Goal: Check status: Check status

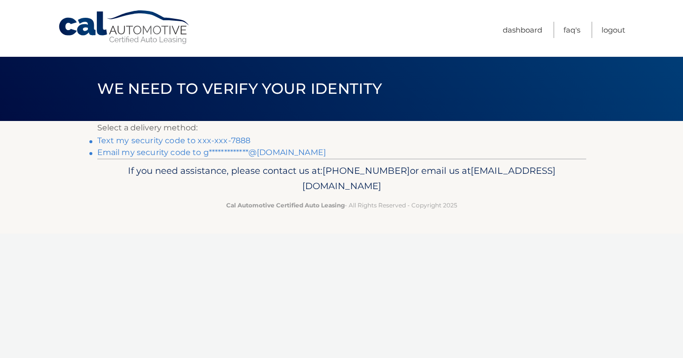
click at [235, 142] on link "Text my security code to xxx-xxx-7888" at bounding box center [174, 140] width 154 height 9
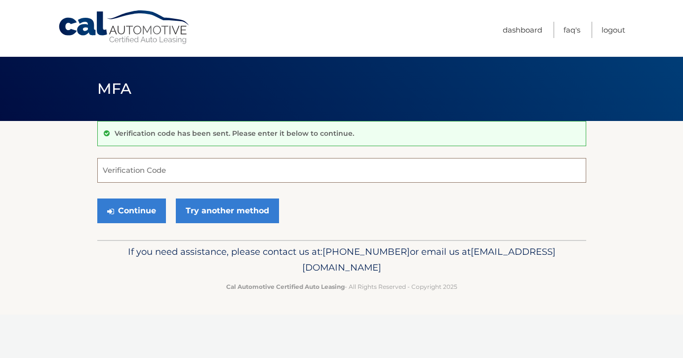
click at [226, 169] on input "Verification Code" at bounding box center [341, 170] width 489 height 25
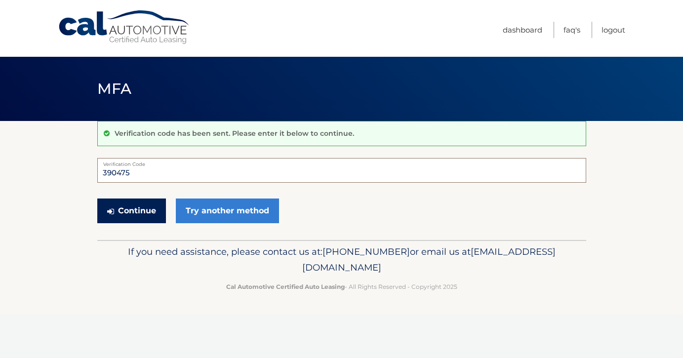
type input "390475"
click at [152, 212] on button "Continue" at bounding box center [131, 211] width 69 height 25
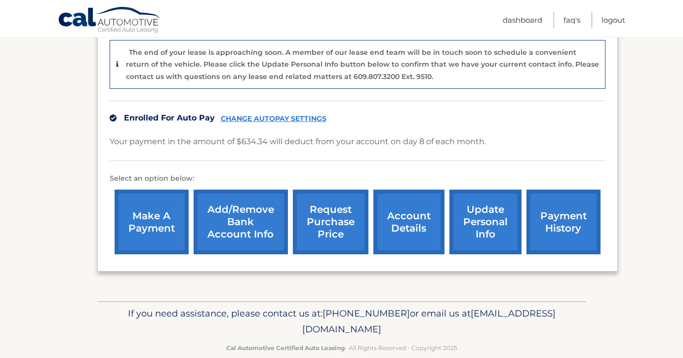
scroll to position [260, 0]
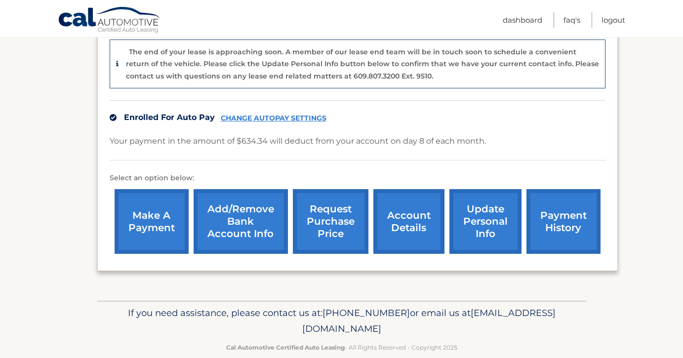
click at [408, 211] on link "account details" at bounding box center [409, 221] width 71 height 65
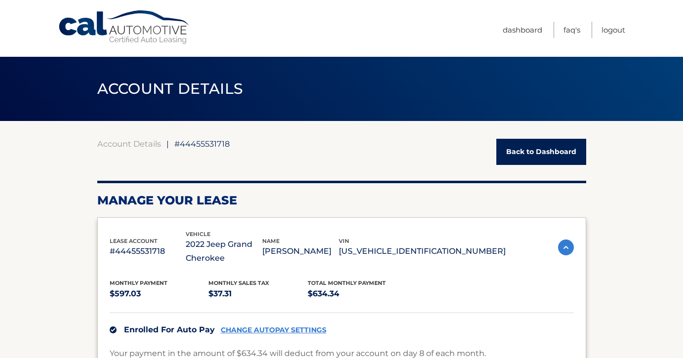
click at [526, 160] on link "Back to Dashboard" at bounding box center [542, 152] width 90 height 26
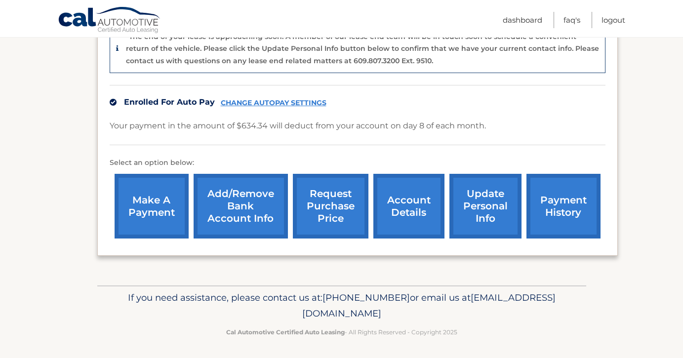
scroll to position [275, 0]
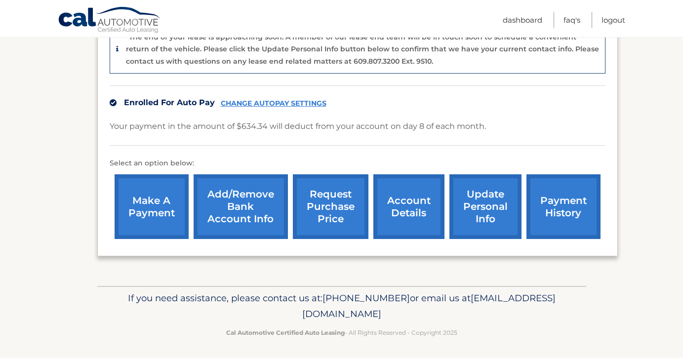
click at [412, 197] on link "account details" at bounding box center [409, 206] width 71 height 65
click at [412, 198] on link "account details" at bounding box center [409, 206] width 71 height 65
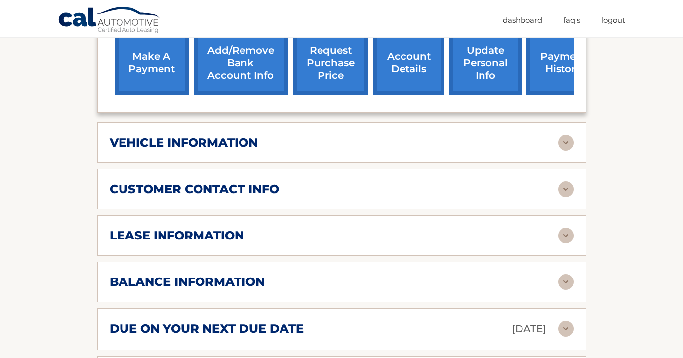
scroll to position [373, 0]
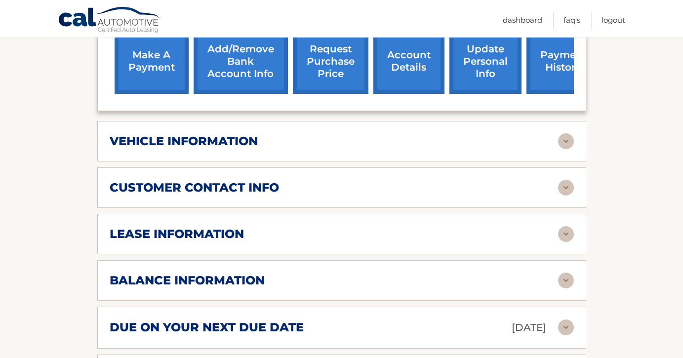
click at [563, 136] on img at bounding box center [566, 141] width 16 height 16
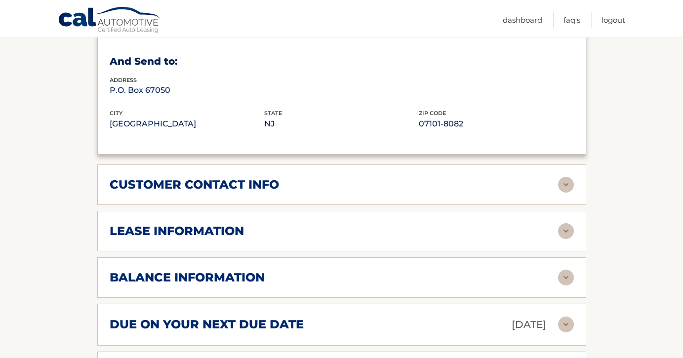
scroll to position [629, 0]
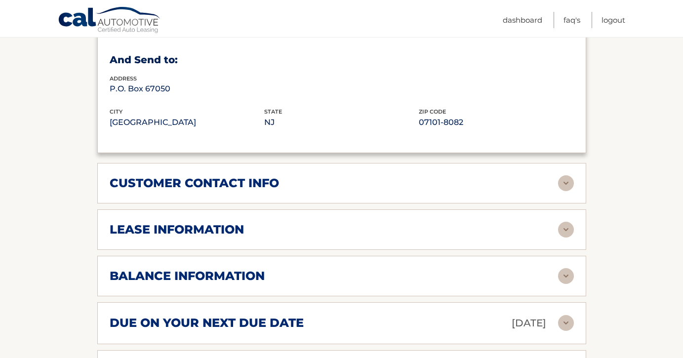
click at [535, 230] on div "lease information" at bounding box center [334, 229] width 449 height 15
